Goal: Information Seeking & Learning: Learn about a topic

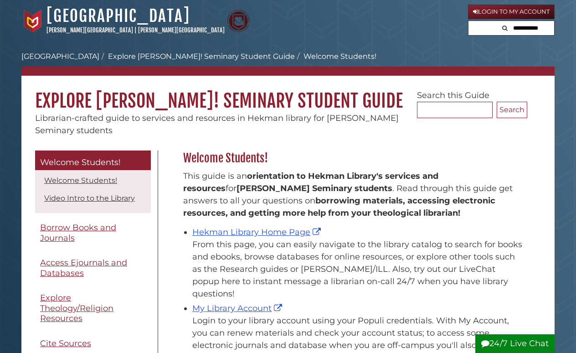
scroll to position [46, 0]
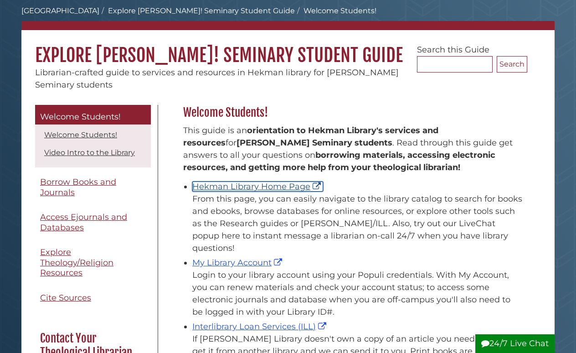
click at [276, 182] on link "Hekman Library Home Page" at bounding box center [257, 186] width 131 height 10
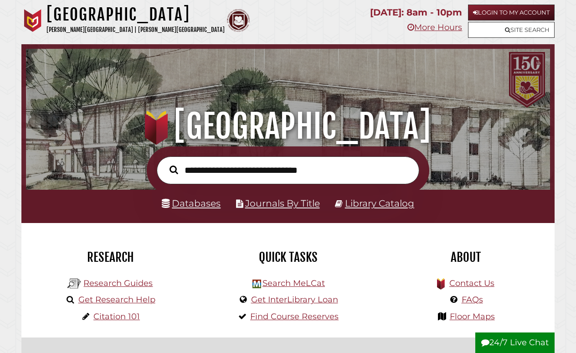
click at [276, 174] on input "text" at bounding box center [288, 170] width 262 height 28
type input "*"
type input "**********"
click at [165, 163] on button "Search" at bounding box center [174, 169] width 18 height 13
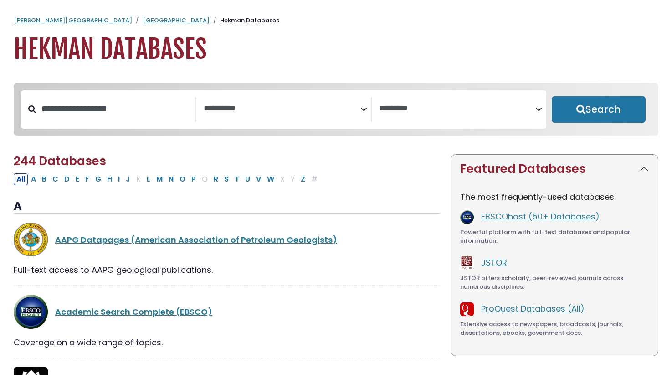
select select "Database Subject Filter"
select select "Database Vendors Filter"
click at [114, 112] on input "Search database by title or keyword" at bounding box center [115, 108] width 159 height 15
type input "****"
click at [552, 96] on button "Search" at bounding box center [599, 109] width 94 height 26
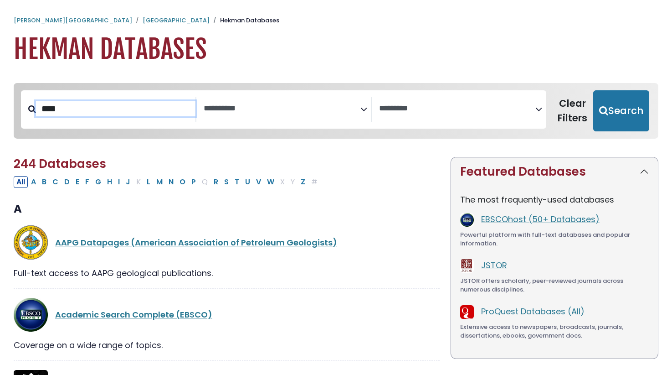
select select "Database Subject Filter"
select select "Database Vendors Filter"
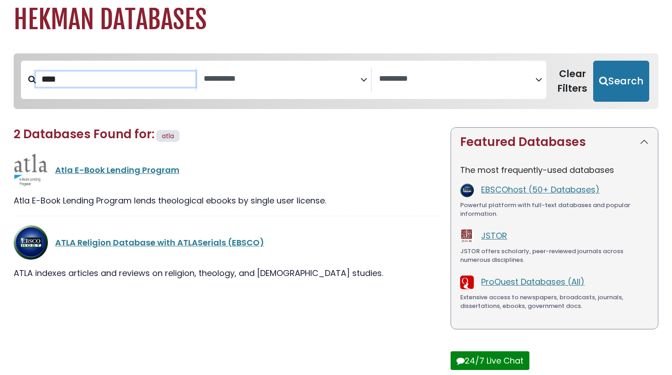
scroll to position [46, 0]
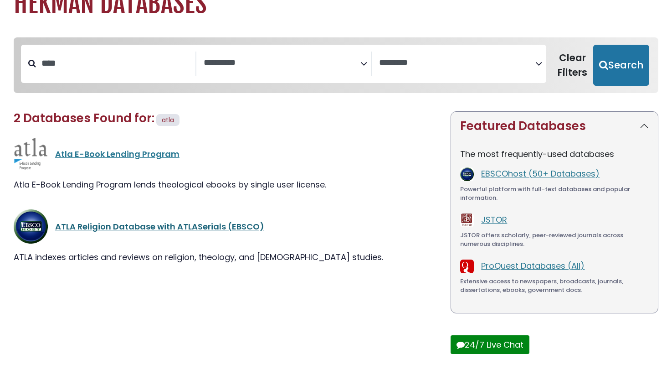
click at [242, 228] on link "ATLA Religion Database with ATLASerials (EBSCO)" at bounding box center [159, 226] width 209 height 11
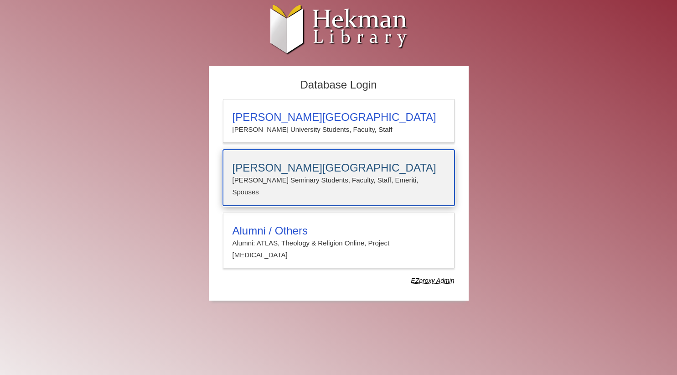
click at [311, 164] on h3 "Calvin Theological Seminary" at bounding box center [338, 167] width 212 height 13
